Goal: Information Seeking & Learning: Understand process/instructions

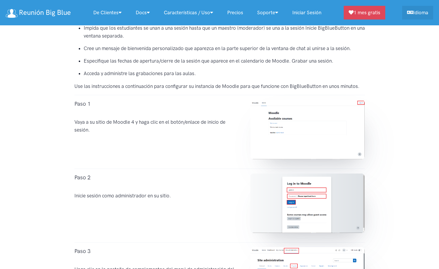
scroll to position [235, 0]
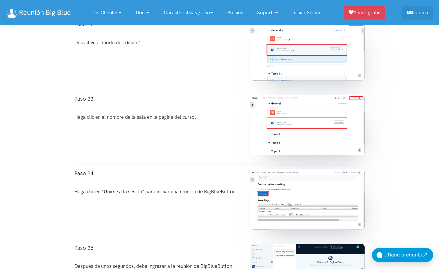
scroll to position [2608, 0]
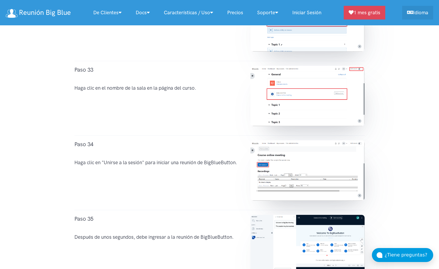
click at [166, 88] on div "Paso 33 Haga clic en el nombre de la sala en la página del curso." at bounding box center [157, 98] width 176 height 65
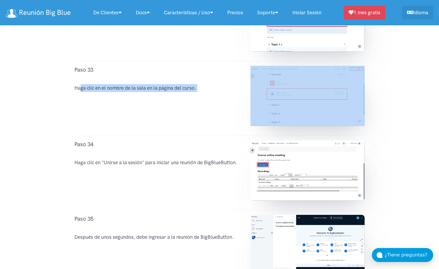
click at [166, 88] on div "Paso 33 Haga clic en el nombre de la sala en la página del curso." at bounding box center [157, 98] width 176 height 65
click at [100, 92] on div "Paso 33 Haga clic en el nombre de la sala en la página del curso." at bounding box center [157, 98] width 176 height 65
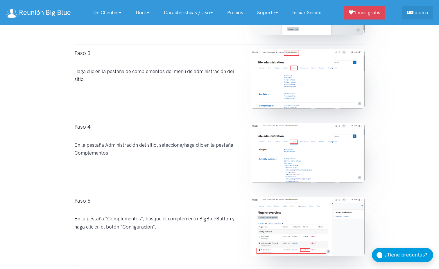
scroll to position [410, 0]
